Goal: Task Accomplishment & Management: Complete application form

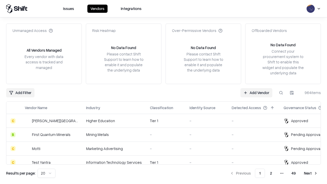
click at [257, 93] on link "Add Vendor" at bounding box center [257, 92] width 32 height 9
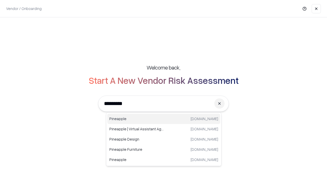
click at [164, 119] on div "Pineapple [DOMAIN_NAME]" at bounding box center [163, 119] width 113 height 10
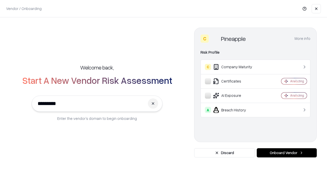
type input "*********"
click at [287, 153] on button "Onboard Vendor" at bounding box center [287, 152] width 60 height 9
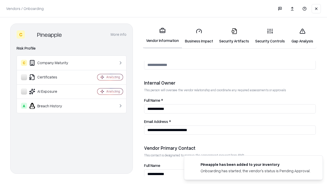
scroll to position [265, 0]
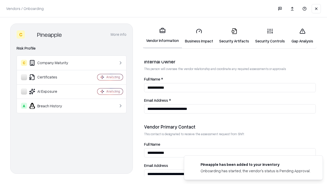
click at [199, 36] on link "Business Impact" at bounding box center [199, 36] width 34 height 24
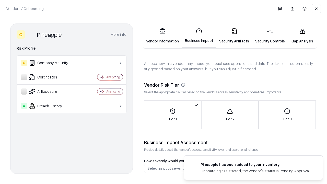
click at [303, 36] on link "Gap Analysis" at bounding box center [302, 36] width 29 height 24
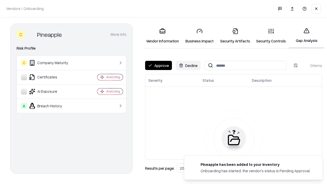
click at [159, 65] on button "Approve" at bounding box center [158, 65] width 27 height 9
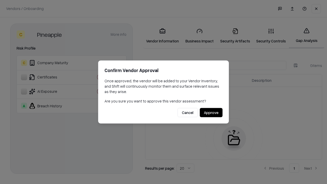
click at [211, 113] on button "Approve" at bounding box center [211, 112] width 23 height 9
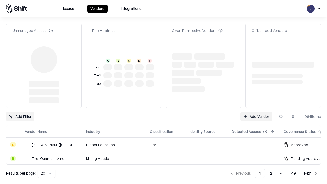
type input "*********"
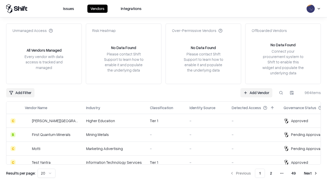
click at [257, 93] on link "Add Vendor" at bounding box center [257, 92] width 32 height 9
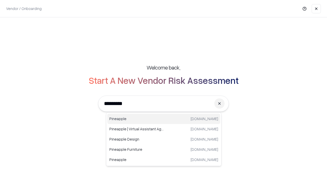
click at [164, 119] on div "Pineapple [DOMAIN_NAME]" at bounding box center [163, 119] width 113 height 10
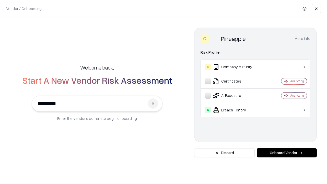
type input "*********"
click at [287, 153] on button "Onboard Vendor" at bounding box center [287, 152] width 60 height 9
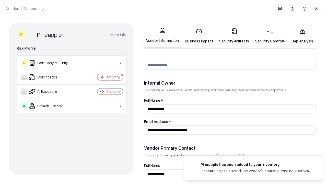
scroll to position [265, 0]
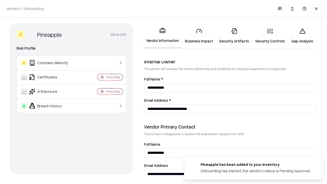
click at [303, 36] on link "Gap Analysis" at bounding box center [302, 36] width 29 height 24
